Goal: Task Accomplishment & Management: Use online tool/utility

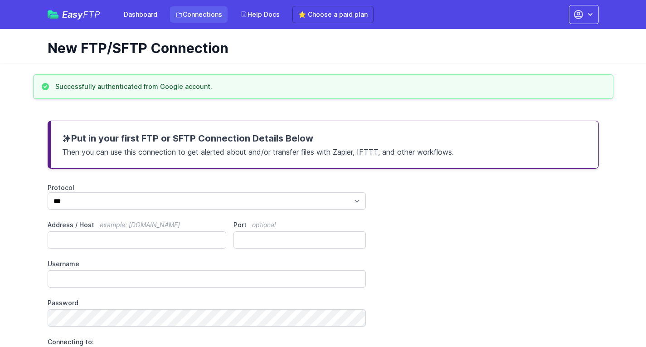
click at [203, 13] on link "Connections" at bounding box center [199, 14] width 58 height 16
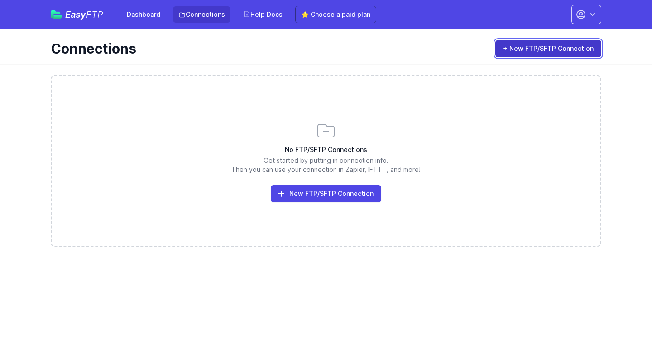
click at [538, 45] on link "+ New FTP/SFTP Connection" at bounding box center [549, 48] width 106 height 17
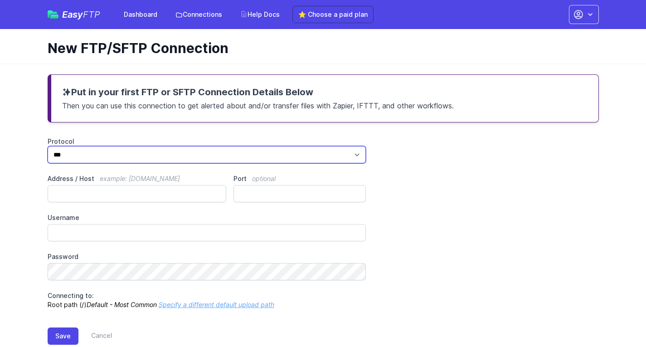
click at [111, 155] on select "*** **** ****" at bounding box center [207, 154] width 319 height 17
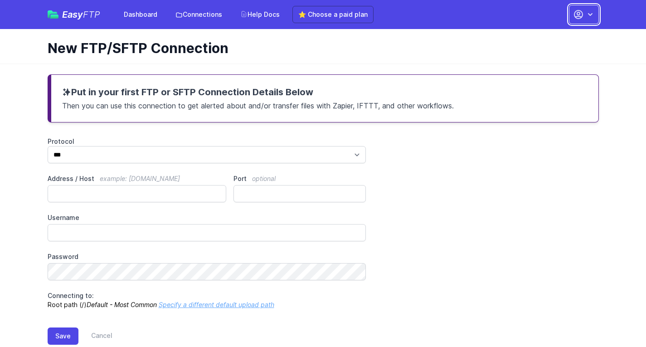
click at [590, 14] on icon "button" at bounding box center [590, 14] width 5 height 3
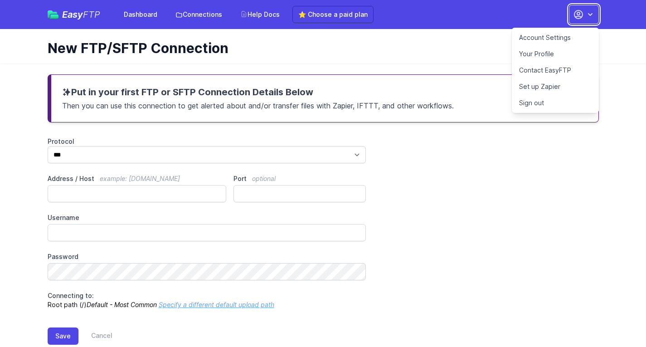
click at [590, 14] on icon "button" at bounding box center [590, 14] width 5 height 3
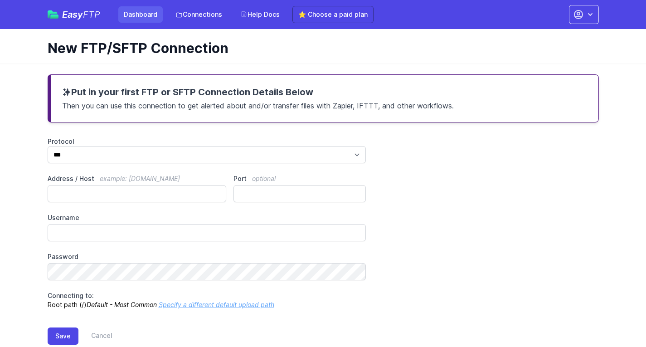
click at [134, 12] on link "Dashboard" at bounding box center [140, 14] width 44 height 16
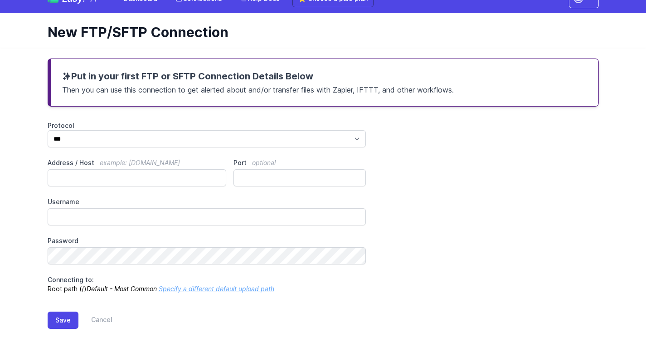
scroll to position [23, 0]
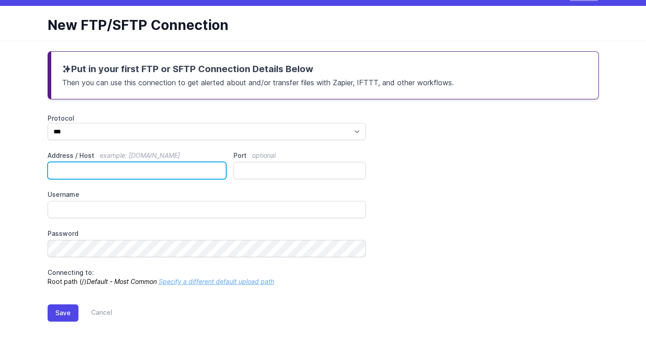
click at [159, 168] on input "Address / Host example: ftp.mydomain.com" at bounding box center [137, 170] width 179 height 17
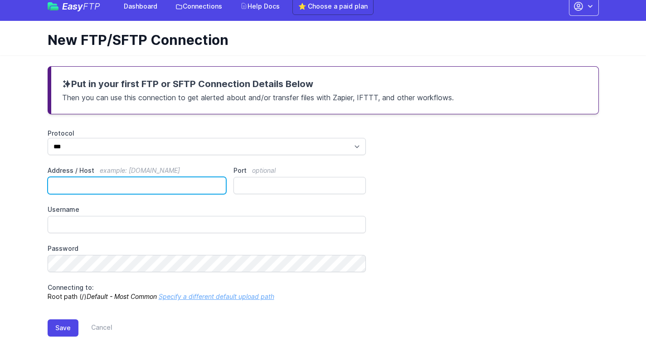
scroll to position [0, 0]
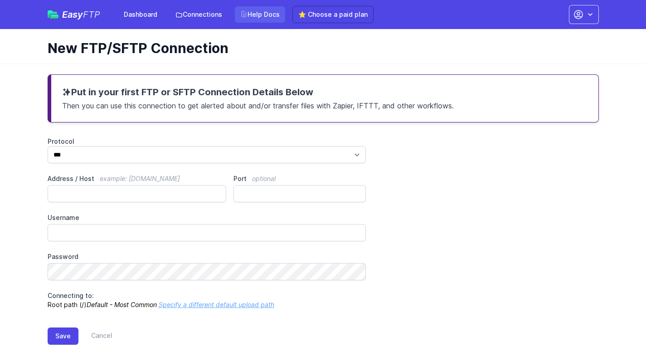
click at [265, 14] on link "Help Docs" at bounding box center [260, 14] width 50 height 16
